Goal: Find specific page/section: Find specific page/section

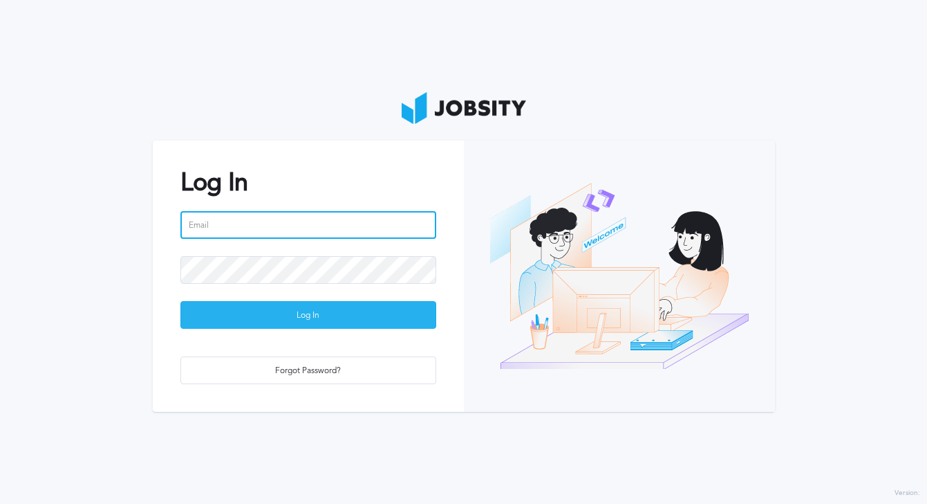
type input "[PERSON_NAME][EMAIL_ADDRESS][PERSON_NAME][DOMAIN_NAME]"
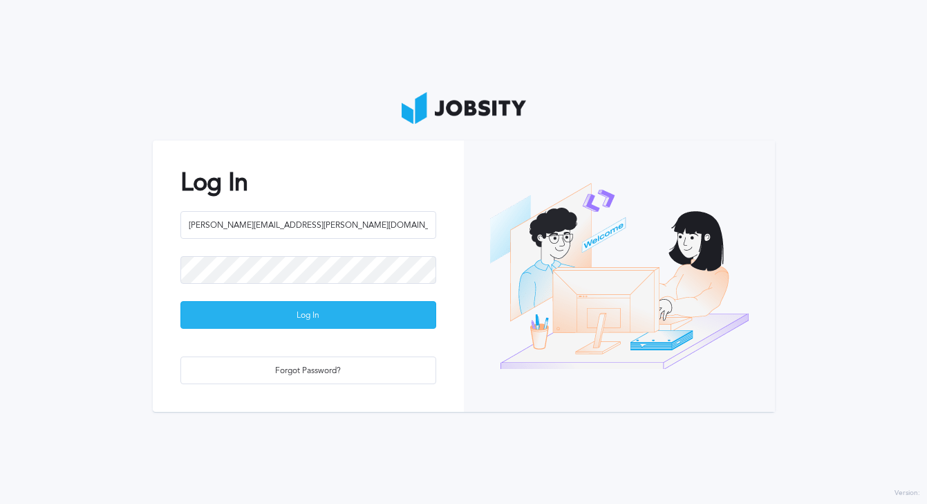
click at [288, 317] on div "Log In" at bounding box center [308, 316] width 255 height 28
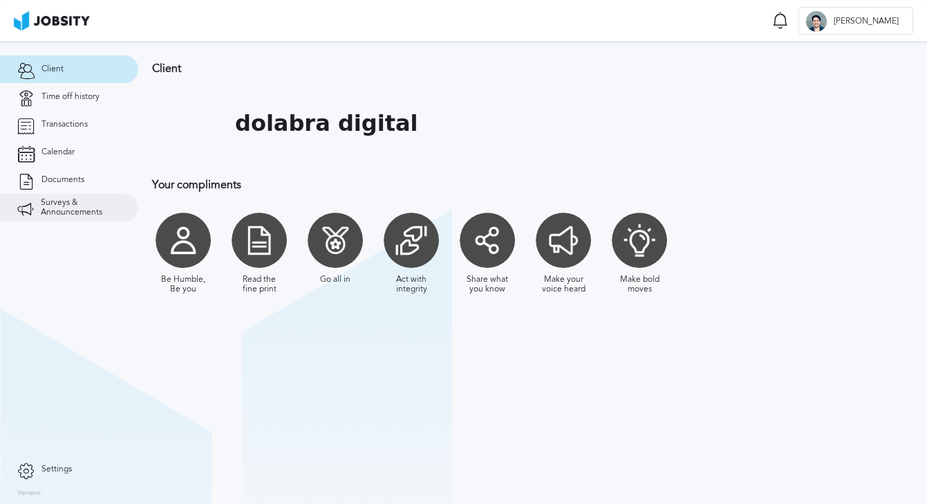
click at [84, 218] on link "Surveys & Announcements" at bounding box center [69, 208] width 138 height 28
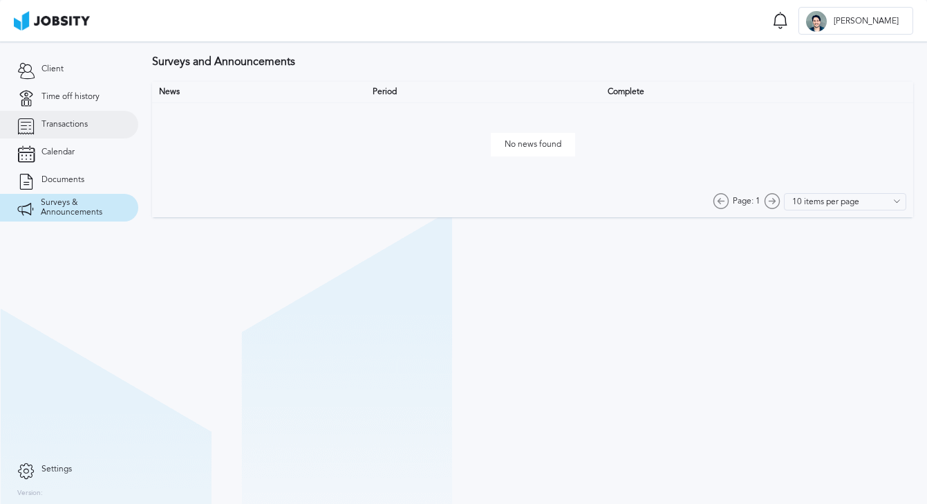
click at [80, 118] on link "Transactions" at bounding box center [69, 125] width 138 height 28
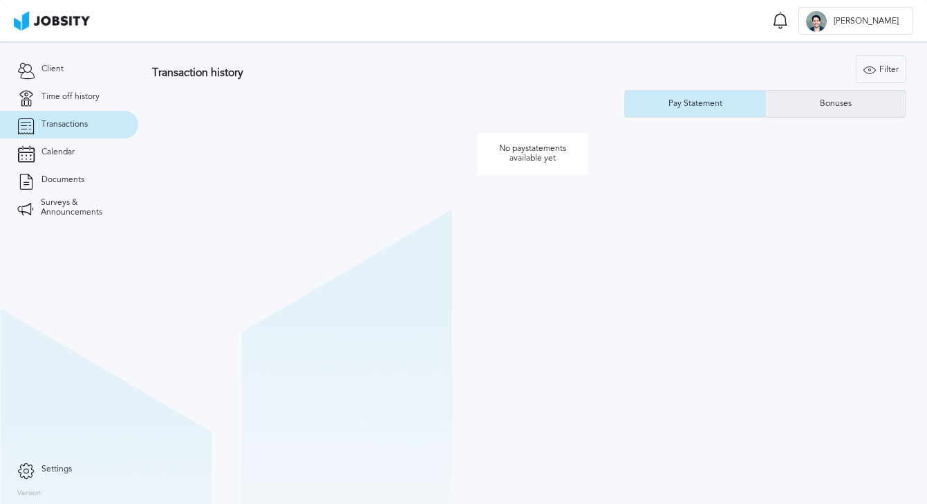
click at [859, 106] on div "Bonuses" at bounding box center [836, 104] width 140 height 28
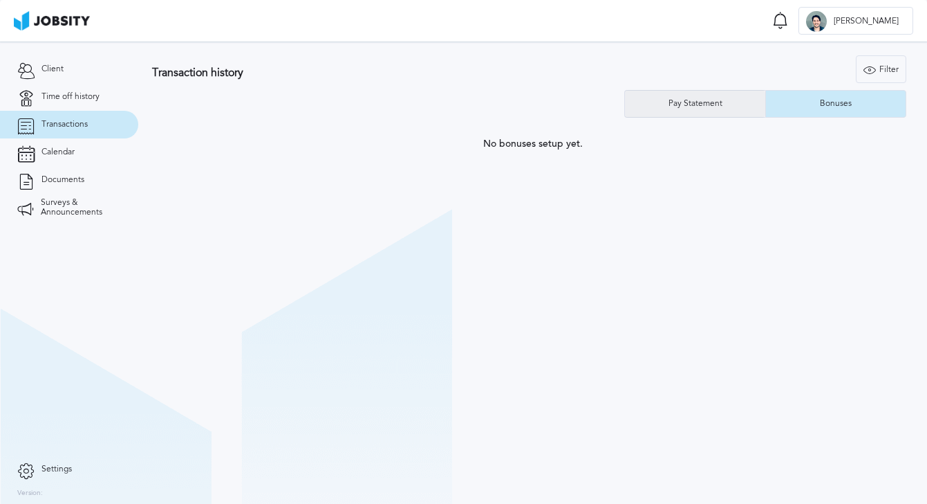
click at [668, 105] on div "Pay Statement" at bounding box center [696, 104] width 68 height 10
